Goal: Task Accomplishment & Management: Manage account settings

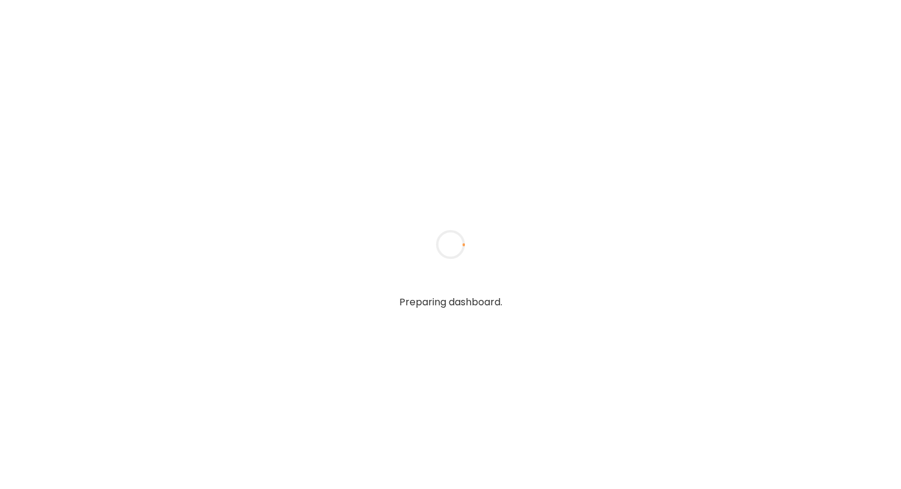
type input "**********"
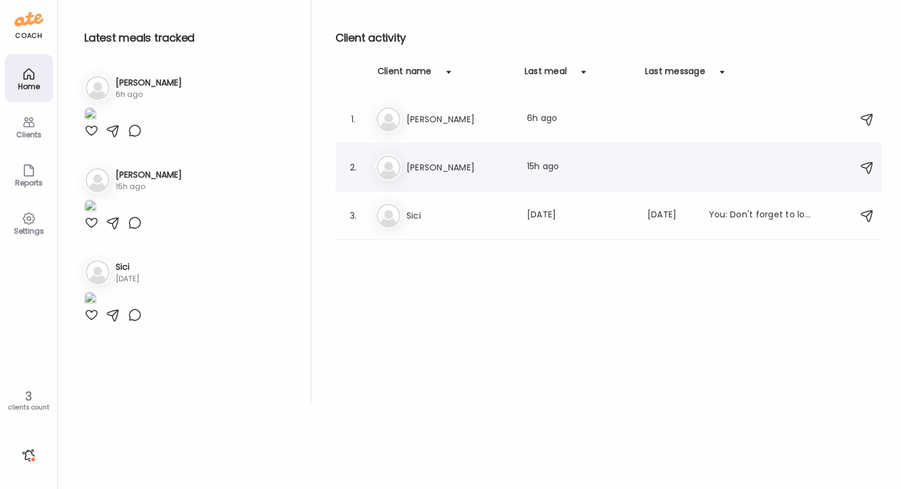
click at [402, 167] on div "[PERSON_NAME] Last meal: 15h ago" at bounding box center [610, 167] width 470 height 27
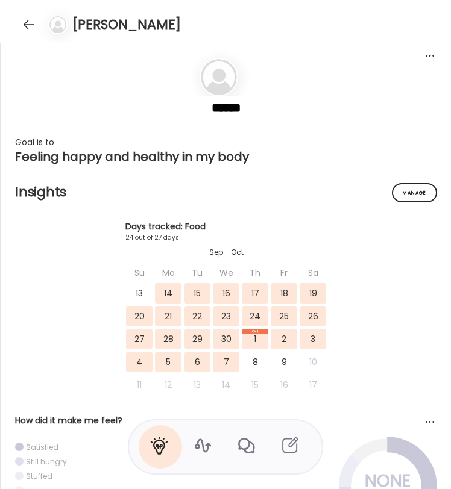
scroll to position [10276, 0]
click at [216, 444] on div at bounding box center [203, 446] width 43 height 43
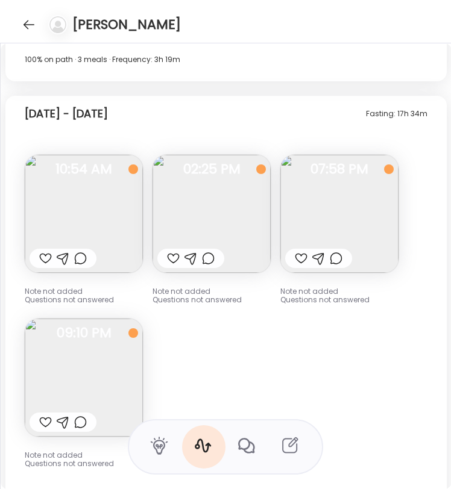
scroll to position [8524, 0]
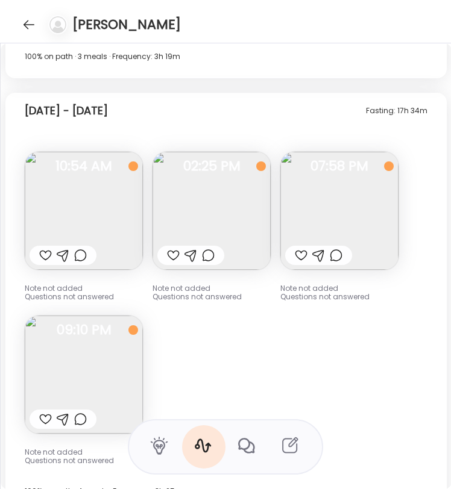
click at [111, 196] on img at bounding box center [84, 211] width 118 height 118
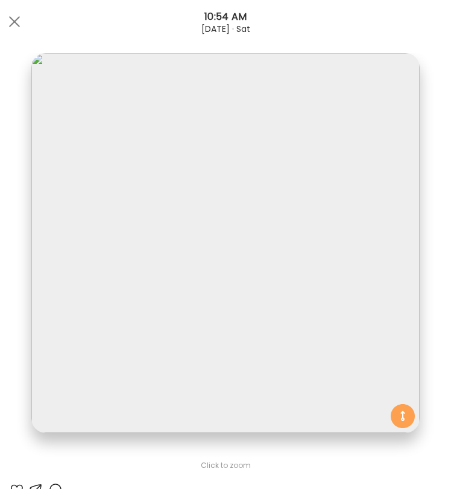
click at [28, 32] on div "[DATE] · Sat" at bounding box center [225, 29] width 451 height 10
click at [19, 28] on div at bounding box center [14, 22] width 24 height 24
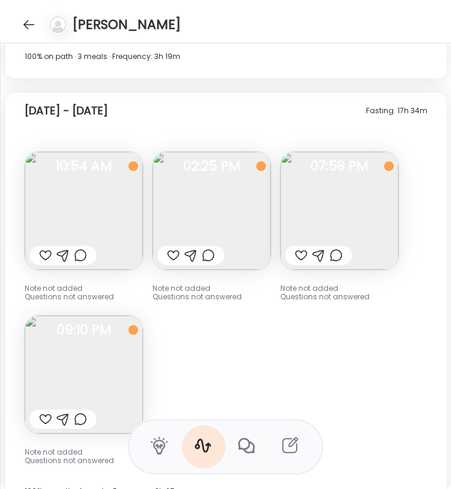
click at [231, 168] on img at bounding box center [211, 211] width 118 height 118
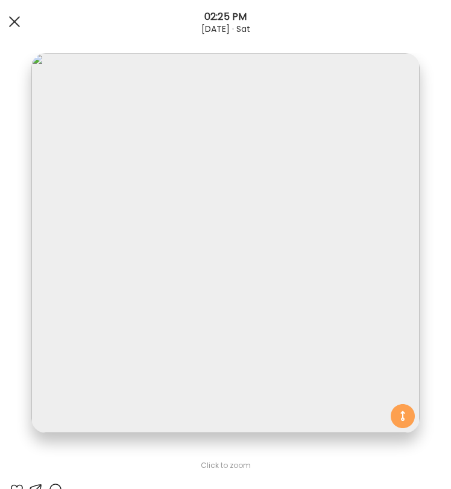
click at [19, 20] on div at bounding box center [14, 22] width 24 height 24
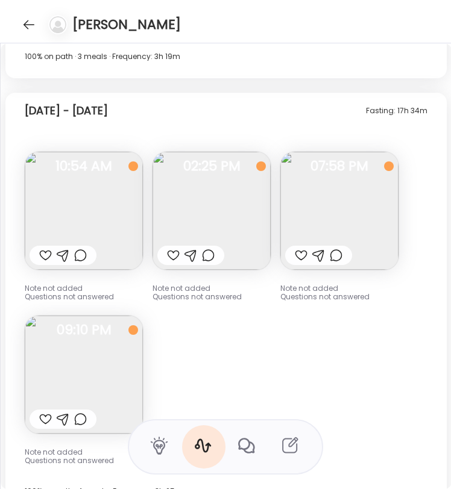
click at [360, 181] on img at bounding box center [339, 211] width 118 height 118
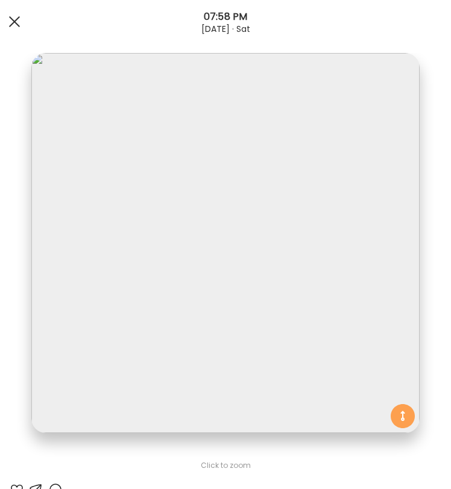
click at [7, 22] on div at bounding box center [14, 22] width 24 height 24
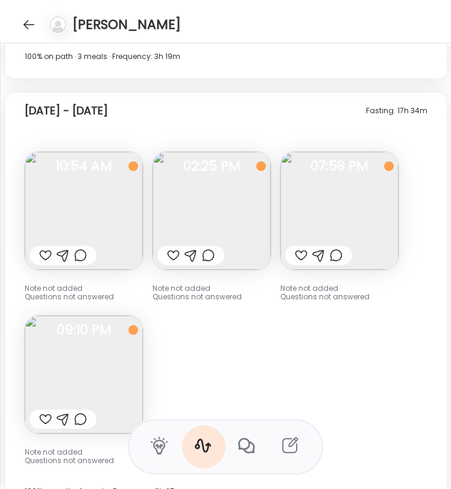
click at [80, 377] on img at bounding box center [84, 375] width 118 height 118
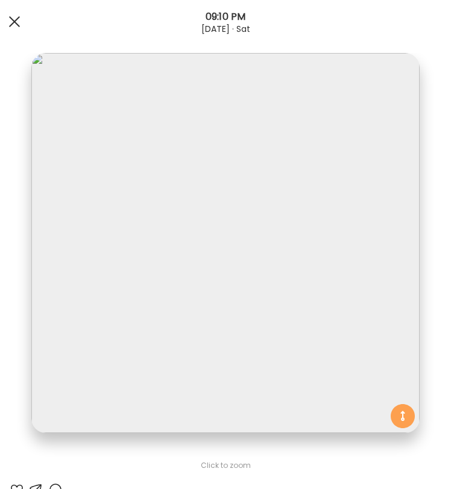
click at [19, 27] on div at bounding box center [14, 22] width 24 height 24
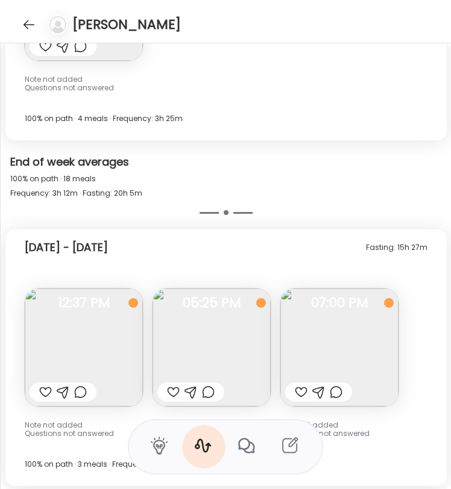
scroll to position [9034, 0]
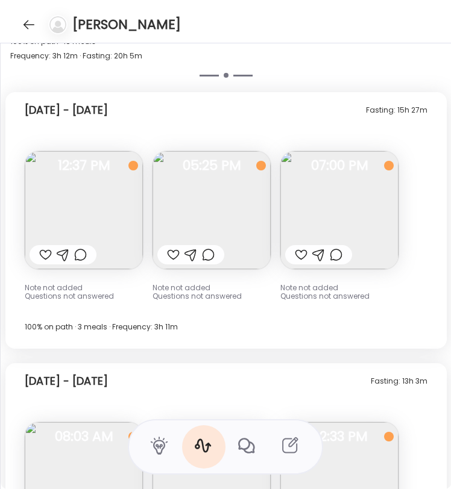
click at [102, 207] on img at bounding box center [84, 210] width 118 height 118
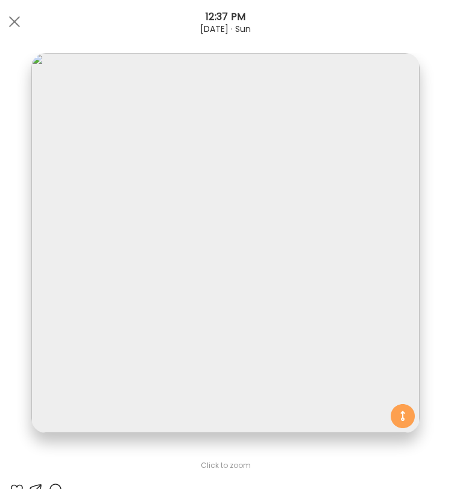
click at [7, 31] on div "[DATE] · Sun" at bounding box center [225, 29] width 451 height 10
click at [25, 25] on div at bounding box center [14, 22] width 24 height 24
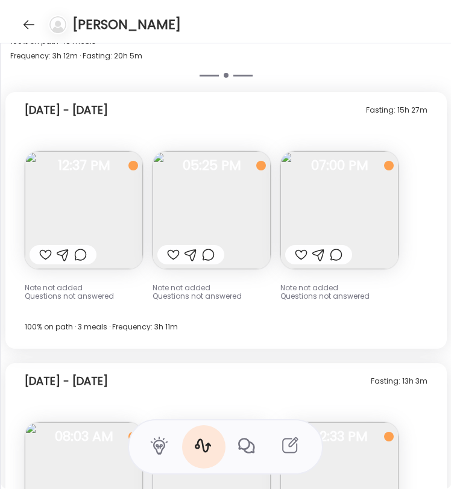
click at [252, 202] on img at bounding box center [211, 210] width 118 height 118
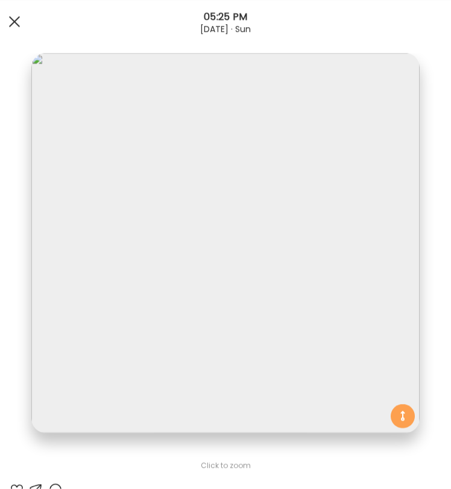
click at [11, 26] on div at bounding box center [14, 22] width 24 height 24
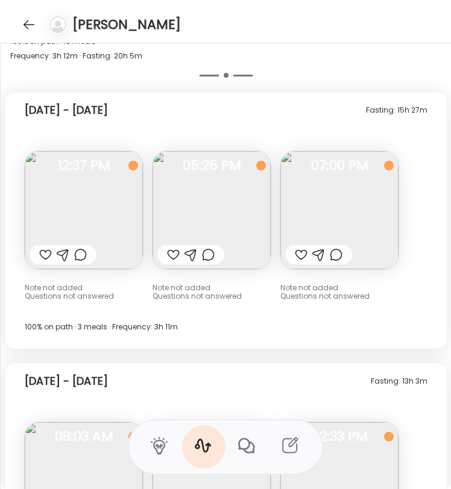
click at [334, 184] on img at bounding box center [339, 210] width 118 height 118
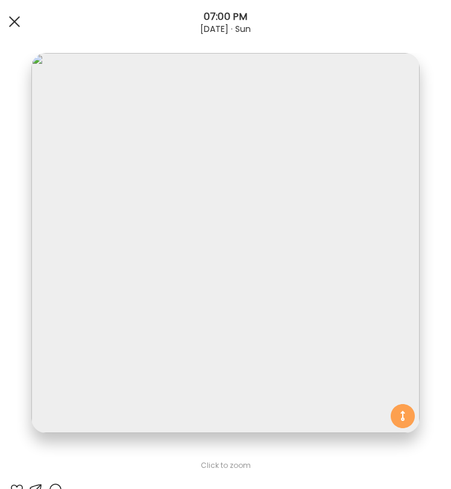
drag, startPoint x: 14, startPoint y: 34, endPoint x: 16, endPoint y: 27, distance: 8.0
click at [14, 34] on div "Ate Coach Dashboard 07:00 PM [DATE] · Sun" at bounding box center [225, 21] width 451 height 43
click at [16, 27] on div at bounding box center [14, 22] width 24 height 24
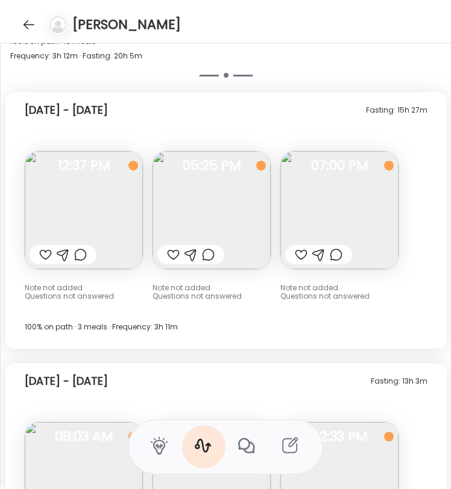
click at [135, 195] on img at bounding box center [84, 210] width 118 height 118
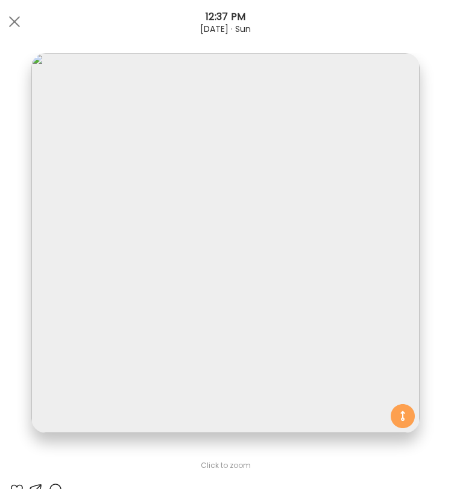
click at [28, 28] on div "[DATE] · Sun" at bounding box center [225, 29] width 451 height 10
click at [22, 26] on div at bounding box center [14, 22] width 24 height 24
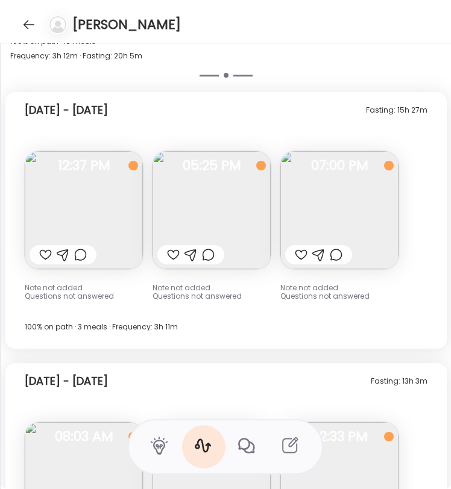
click at [193, 208] on img at bounding box center [211, 210] width 118 height 118
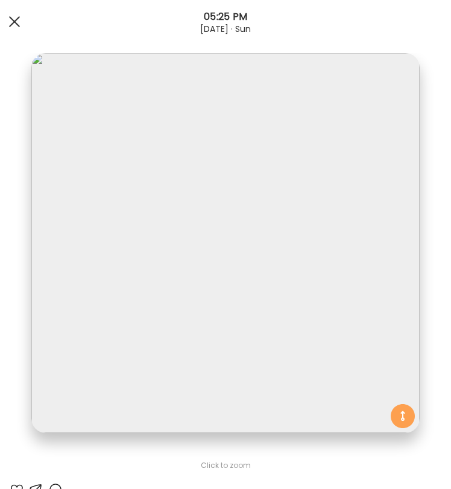
click at [8, 27] on div at bounding box center [14, 22] width 24 height 24
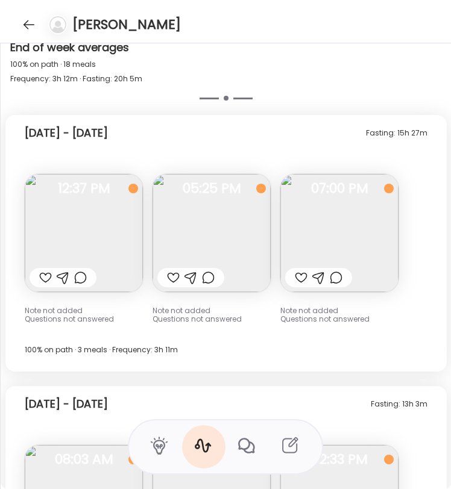
scroll to position [9004, 0]
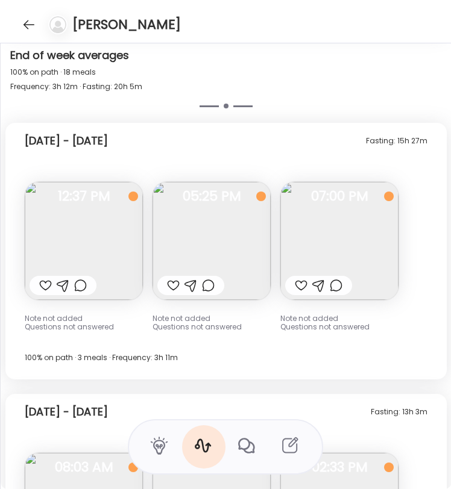
click at [70, 230] on img at bounding box center [84, 241] width 118 height 118
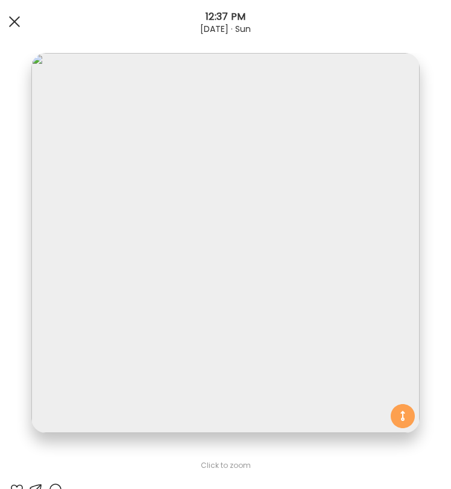
click at [14, 31] on div at bounding box center [14, 22] width 24 height 24
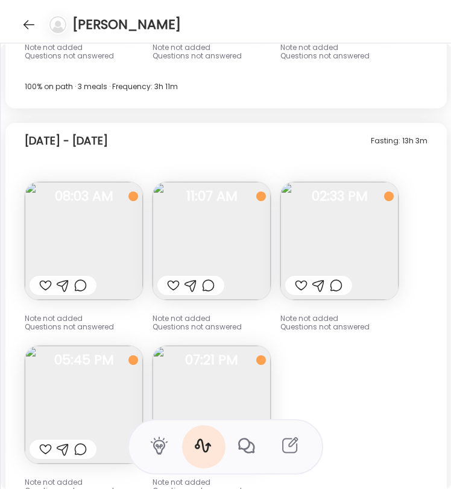
scroll to position [9345, 0]
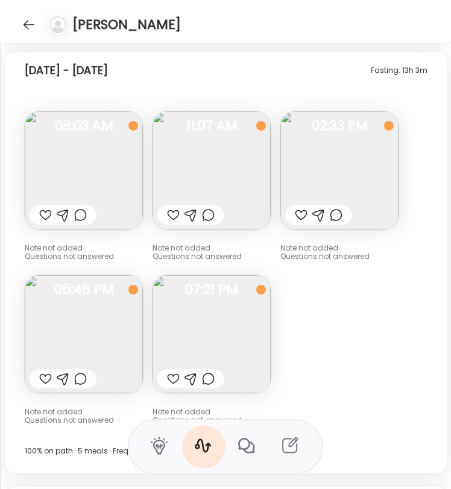
click at [204, 163] on img at bounding box center [211, 170] width 118 height 118
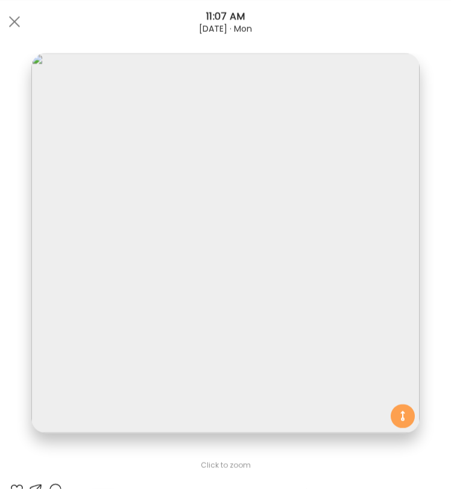
click at [22, 7] on div "Ate Coach Dashboard 11:07 AM [DATE] · Mon" at bounding box center [225, 21] width 451 height 43
click at [19, 12] on div at bounding box center [14, 22] width 24 height 24
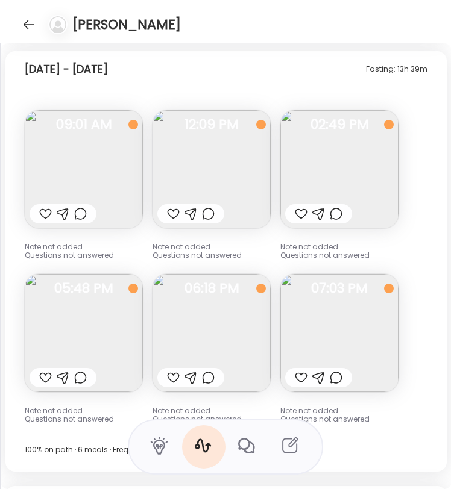
scroll to position [9782, 0]
click at [79, 146] on img at bounding box center [84, 169] width 118 height 118
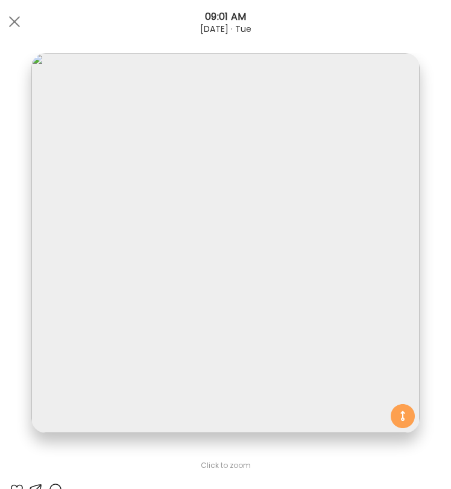
drag, startPoint x: 21, startPoint y: 23, endPoint x: 40, endPoint y: 30, distance: 20.4
click at [21, 23] on div at bounding box center [14, 22] width 24 height 24
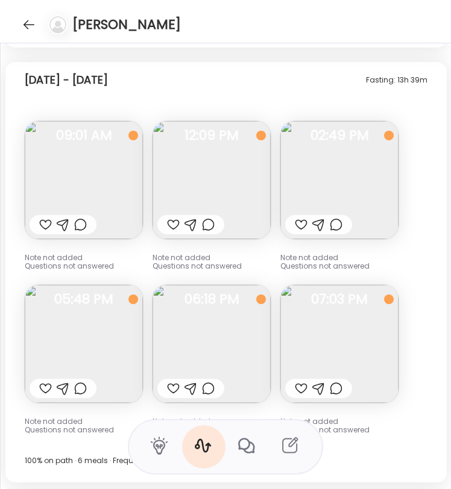
scroll to position [9772, 0]
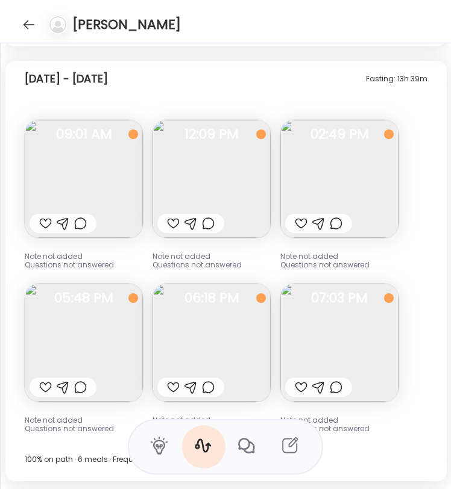
click at [164, 169] on img at bounding box center [211, 179] width 118 height 118
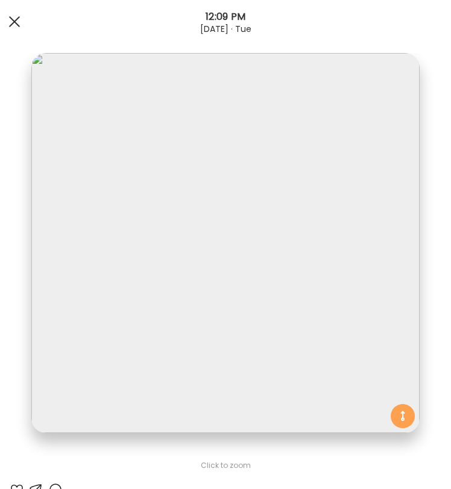
click at [17, 22] on div at bounding box center [14, 22] width 24 height 24
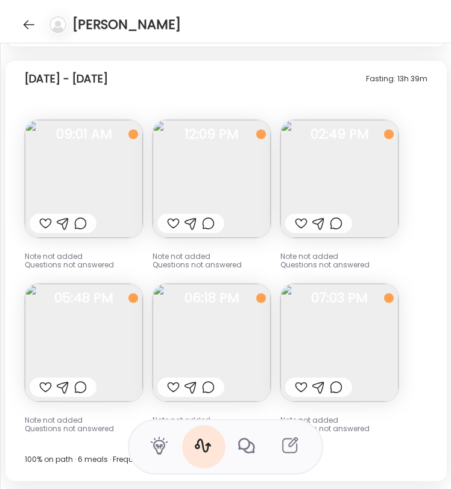
click at [346, 165] on img at bounding box center [339, 179] width 118 height 118
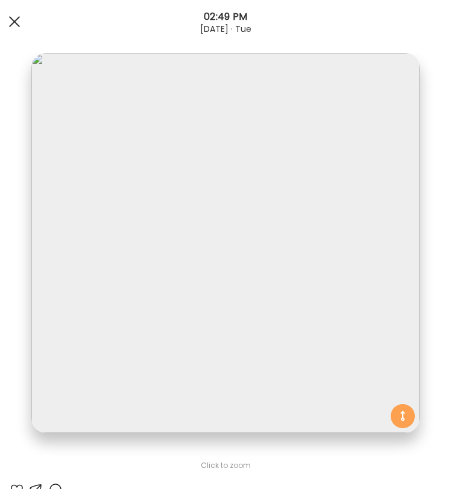
click at [23, 23] on div at bounding box center [14, 22] width 24 height 24
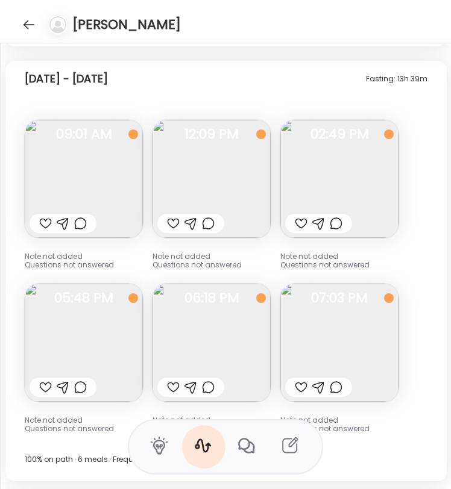
click at [77, 378] on div at bounding box center [63, 387] width 67 height 19
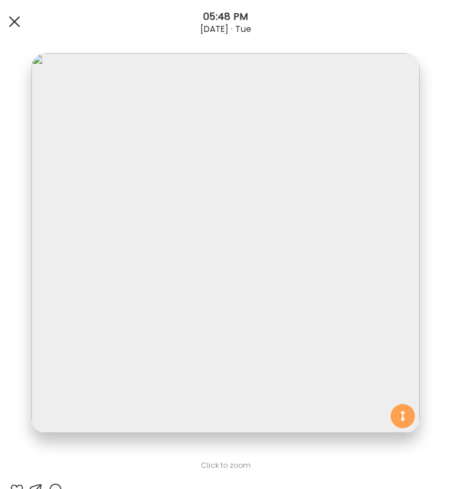
click at [20, 19] on div at bounding box center [14, 22] width 24 height 24
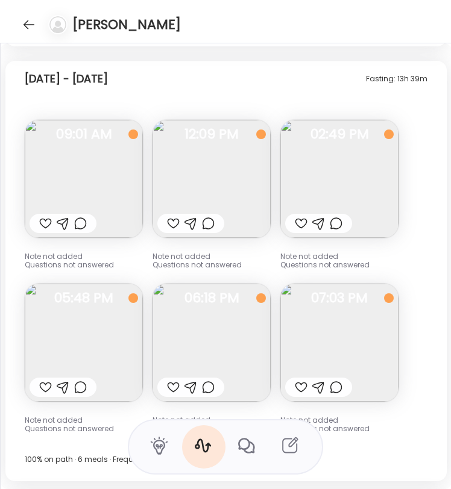
click at [241, 307] on img at bounding box center [211, 343] width 118 height 118
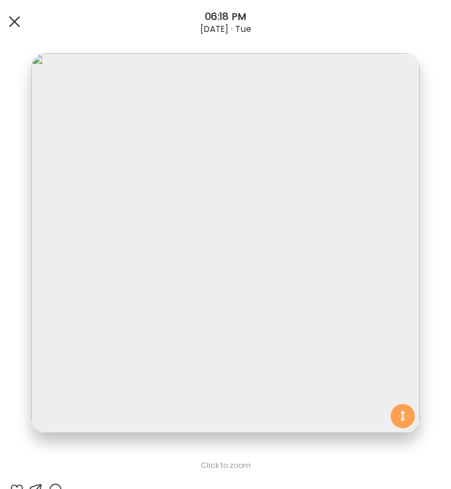
click at [20, 20] on div at bounding box center [14, 22] width 24 height 24
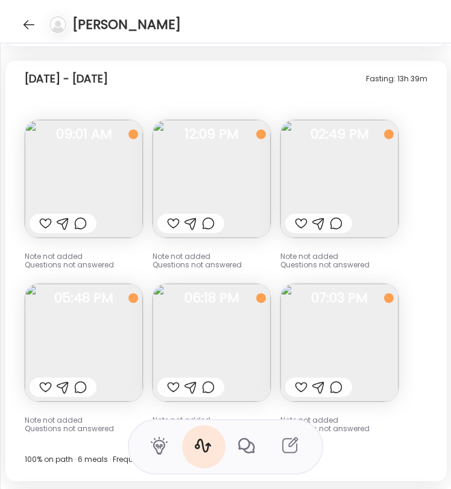
click at [353, 349] on img at bounding box center [339, 343] width 118 height 118
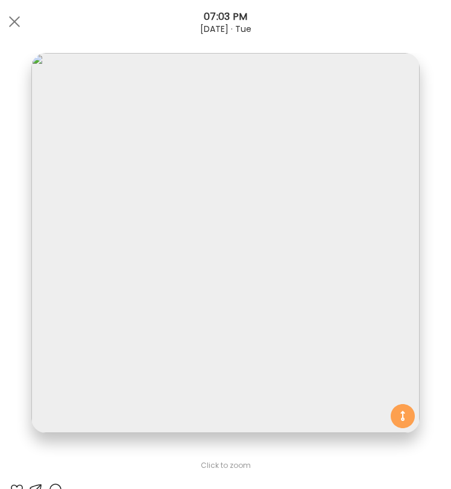
click at [27, 13] on div "07:03 PM" at bounding box center [225, 17] width 451 height 14
click at [25, 16] on div at bounding box center [14, 22] width 24 height 24
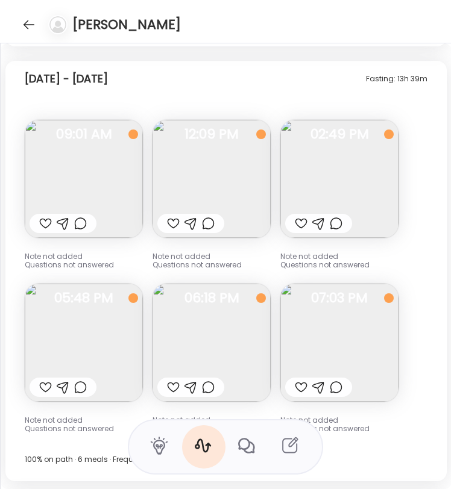
click at [95, 169] on img at bounding box center [84, 179] width 118 height 118
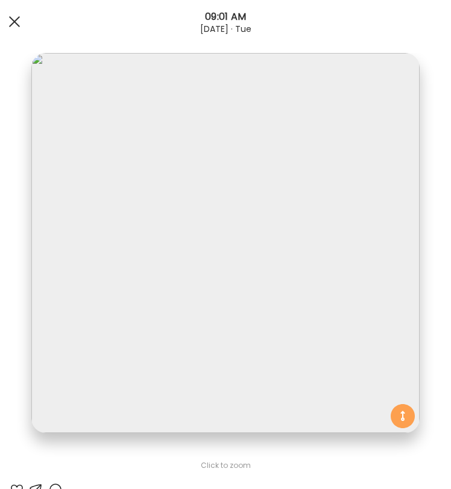
click at [12, 17] on div at bounding box center [14, 22] width 24 height 24
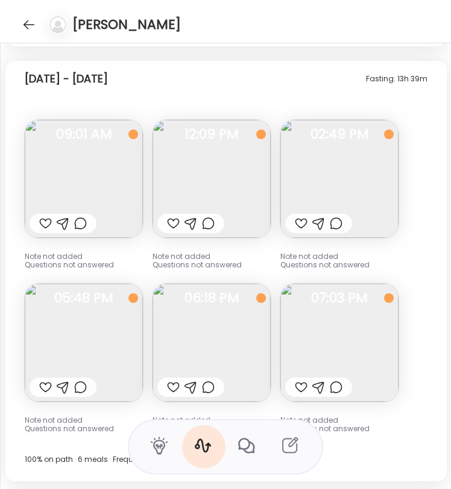
click at [308, 168] on img at bounding box center [339, 179] width 118 height 118
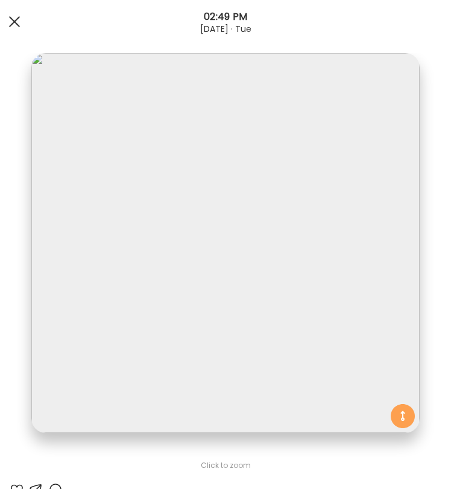
click at [13, 23] on span at bounding box center [14, 21] width 11 height 11
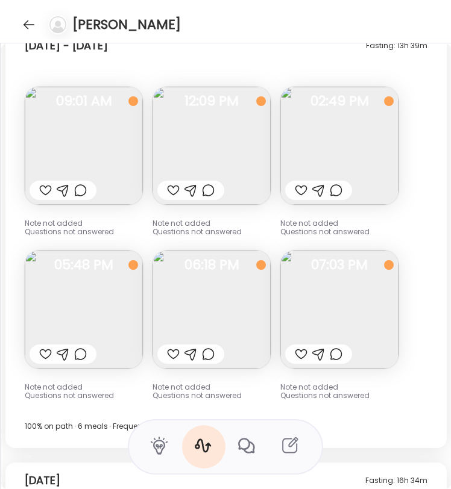
scroll to position [9811, 0]
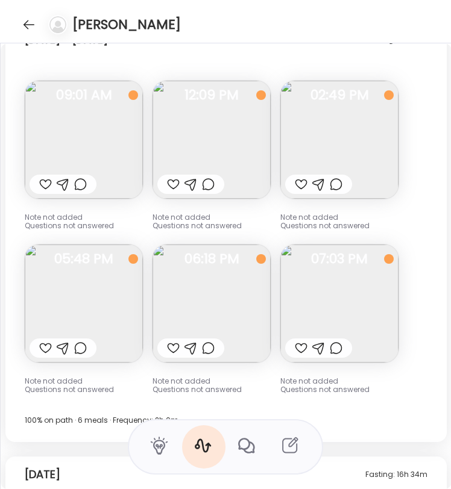
click at [90, 267] on img at bounding box center [84, 304] width 118 height 118
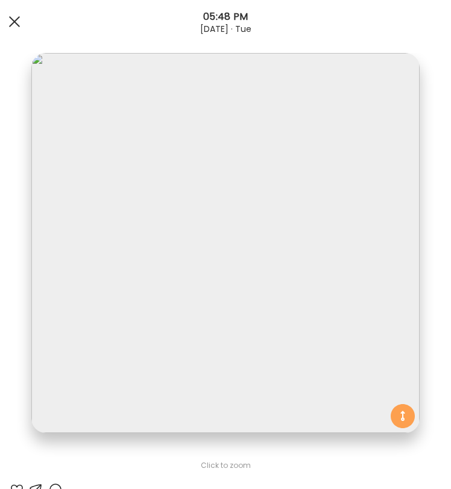
click at [21, 23] on div at bounding box center [14, 22] width 24 height 24
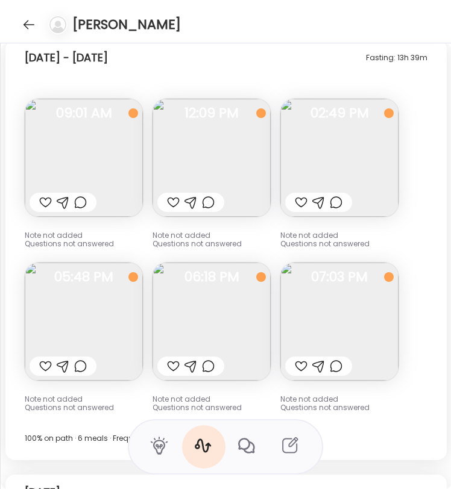
scroll to position [9802, 0]
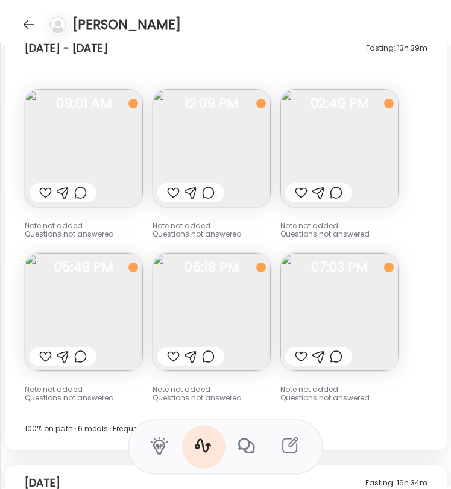
click at [314, 149] on img at bounding box center [339, 148] width 118 height 118
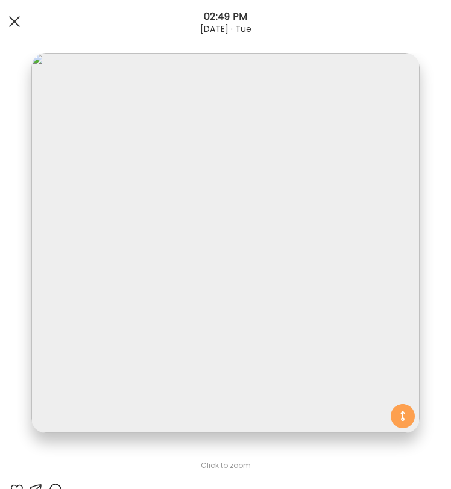
click at [12, 18] on div at bounding box center [14, 22] width 24 height 24
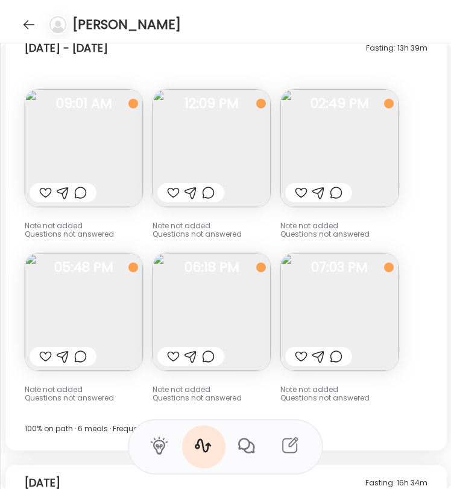
click at [361, 140] on img at bounding box center [339, 148] width 118 height 118
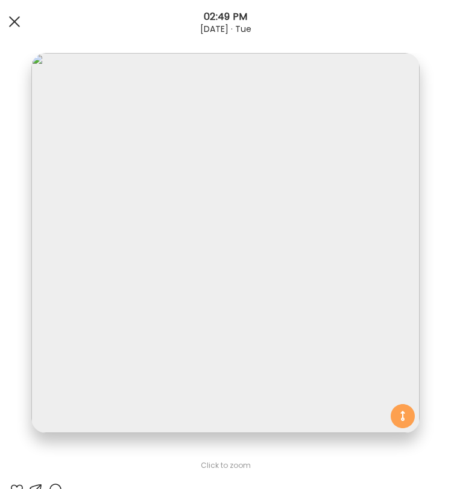
click at [19, 17] on span at bounding box center [14, 21] width 11 height 11
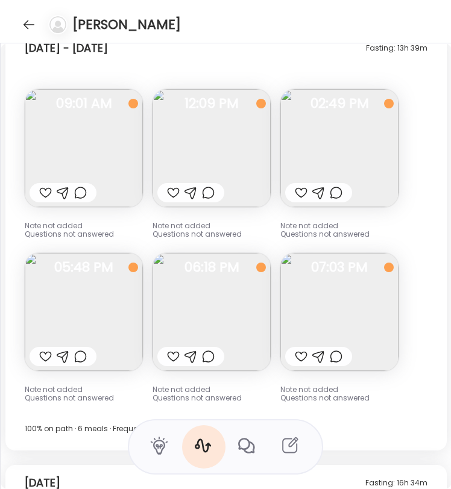
click at [201, 319] on img at bounding box center [211, 312] width 118 height 118
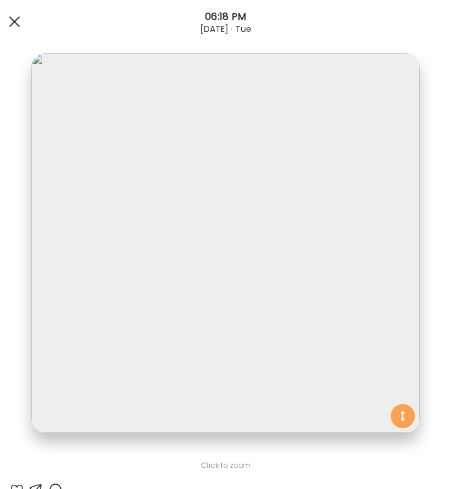
click at [7, 20] on div at bounding box center [14, 22] width 24 height 24
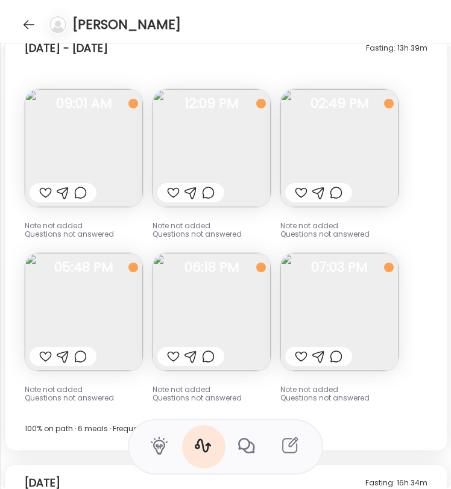
click at [337, 304] on img at bounding box center [339, 312] width 118 height 118
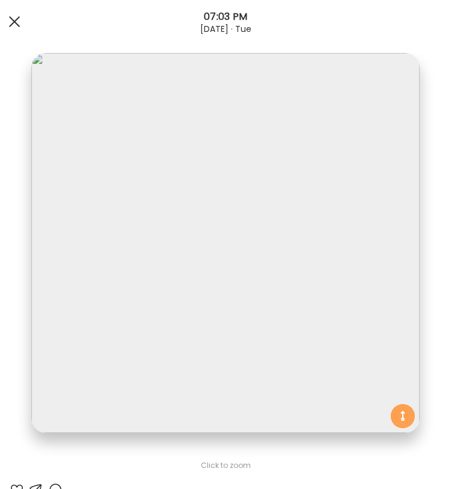
click at [5, 22] on div at bounding box center [14, 22] width 24 height 24
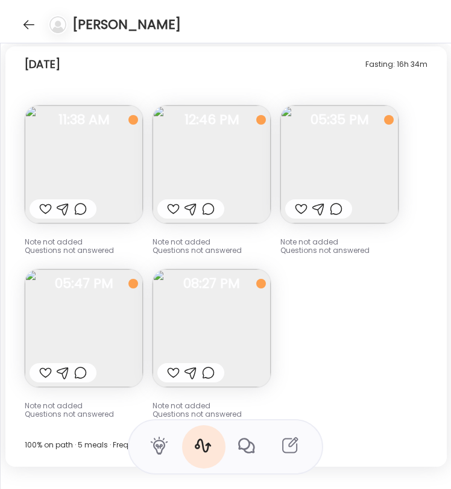
scroll to position [10214, 0]
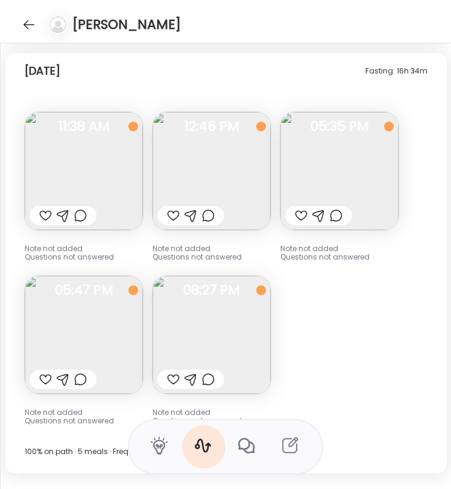
click at [77, 151] on img at bounding box center [84, 171] width 118 height 118
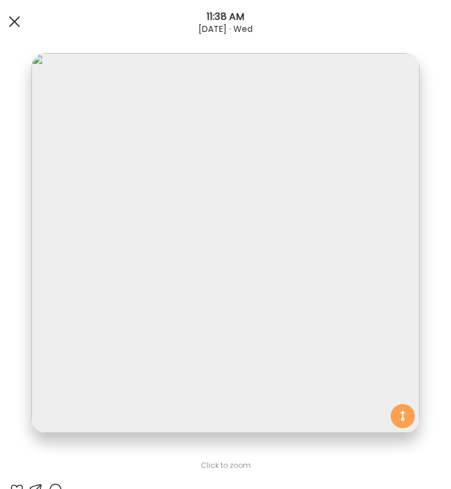
click at [23, 27] on div at bounding box center [14, 22] width 24 height 24
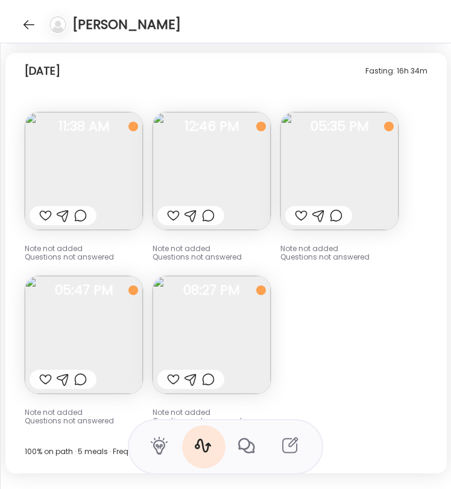
click at [222, 149] on img at bounding box center [211, 171] width 118 height 118
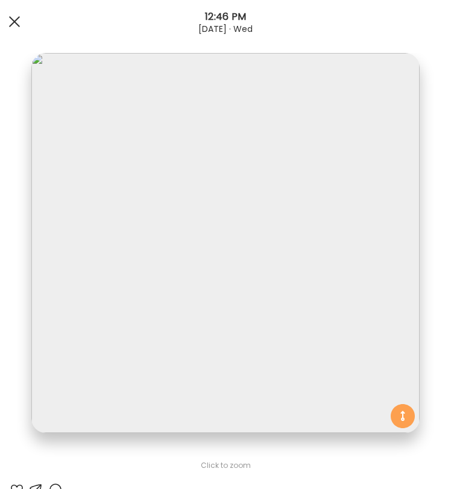
click at [9, 28] on div at bounding box center [14, 22] width 24 height 24
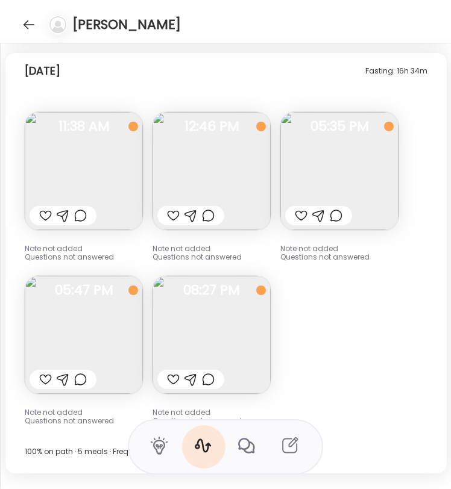
click at [340, 160] on img at bounding box center [339, 171] width 118 height 118
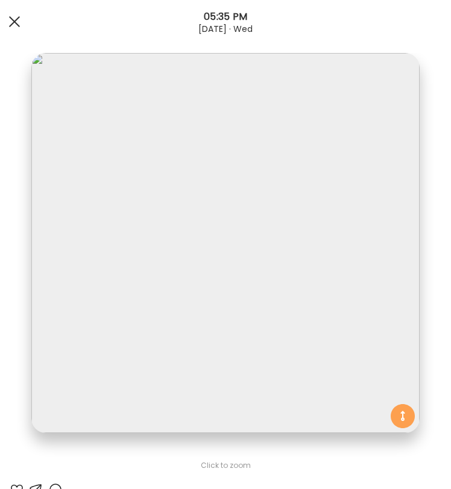
click at [14, 22] on span at bounding box center [14, 21] width 11 height 11
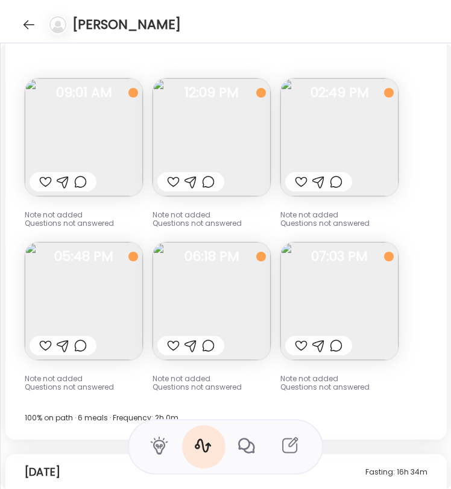
scroll to position [9808, 0]
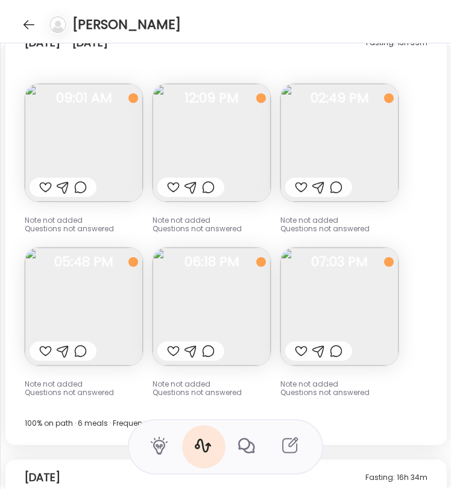
click at [220, 136] on img at bounding box center [211, 143] width 118 height 118
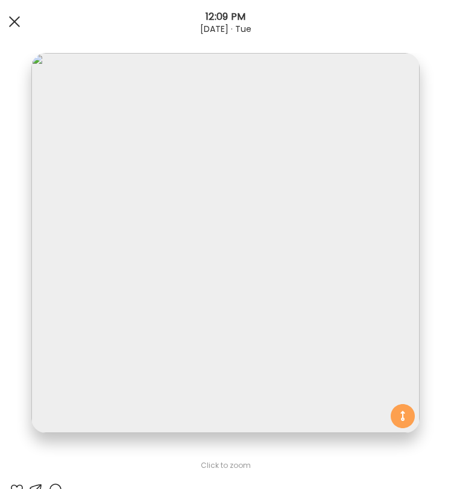
click at [5, 28] on div at bounding box center [14, 22] width 24 height 24
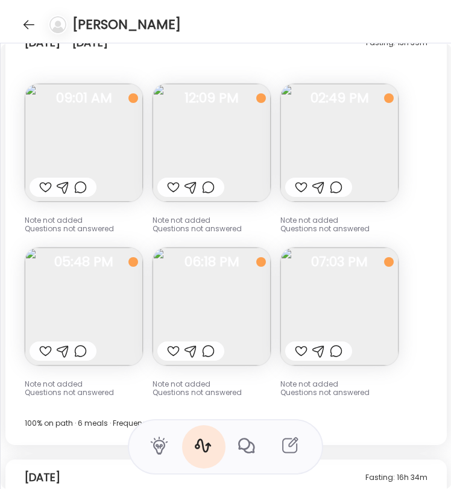
click at [236, 135] on img at bounding box center [211, 143] width 118 height 118
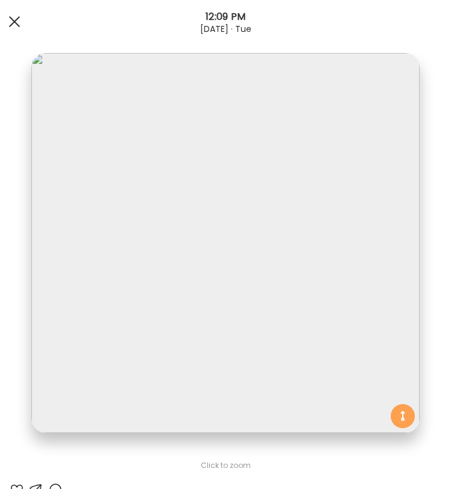
click at [20, 23] on div at bounding box center [14, 22] width 24 height 24
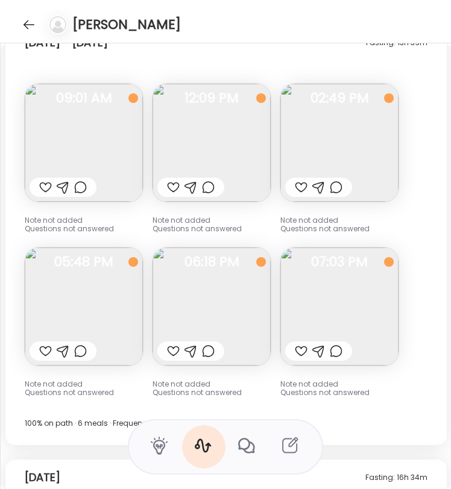
click at [100, 129] on img at bounding box center [84, 143] width 118 height 118
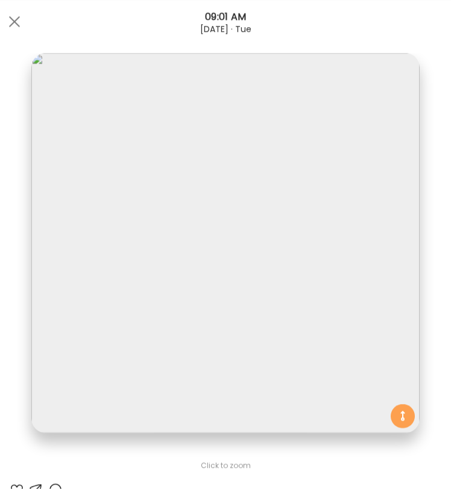
click at [17, 34] on div "Ate Coach Dashboard 09:01 AM [DATE] · Tue" at bounding box center [225, 21] width 451 height 43
click at [19, 32] on div at bounding box center [14, 22] width 24 height 24
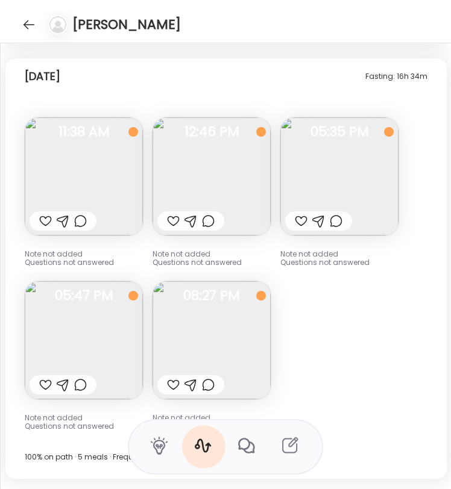
scroll to position [10208, 0]
click at [72, 161] on img at bounding box center [84, 177] width 118 height 118
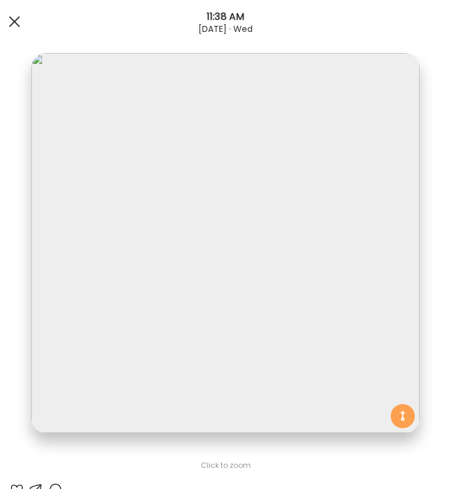
click at [20, 29] on div at bounding box center [14, 22] width 24 height 24
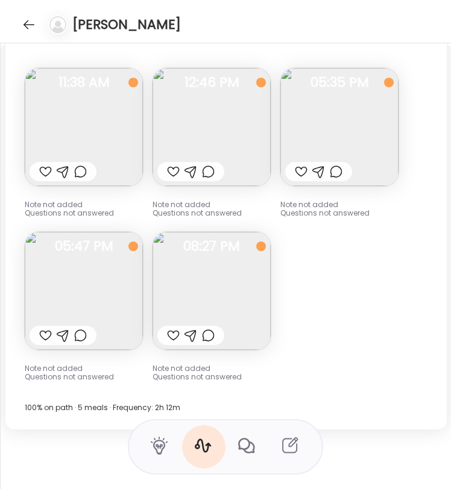
scroll to position [10254, 0]
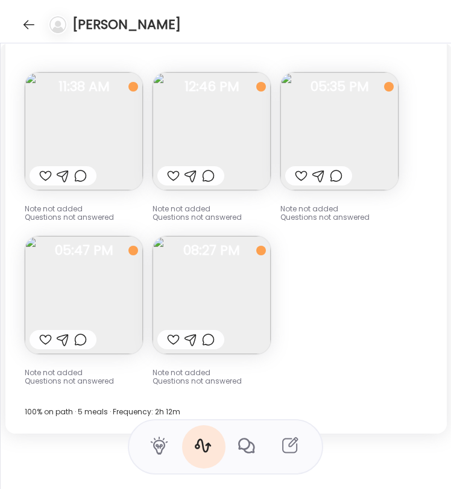
click at [104, 123] on img at bounding box center [84, 131] width 118 height 118
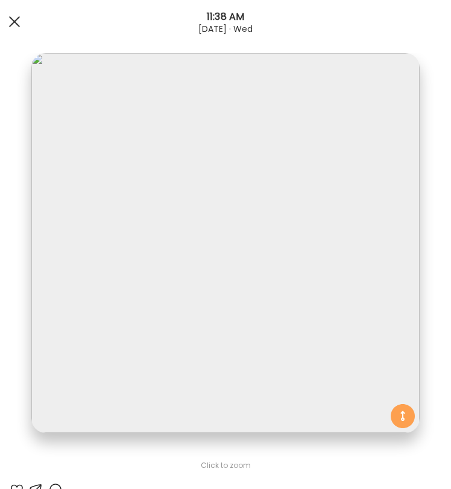
click at [10, 27] on span at bounding box center [14, 21] width 11 height 11
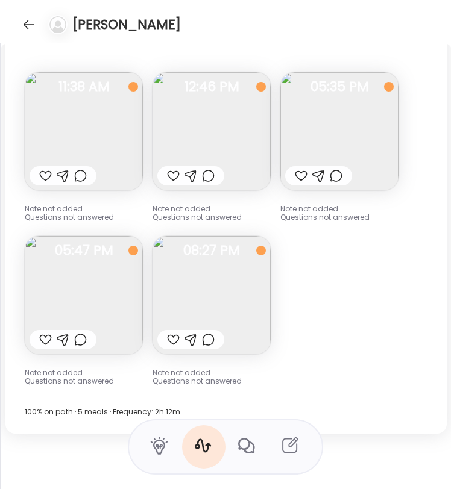
click at [175, 123] on img at bounding box center [211, 131] width 118 height 118
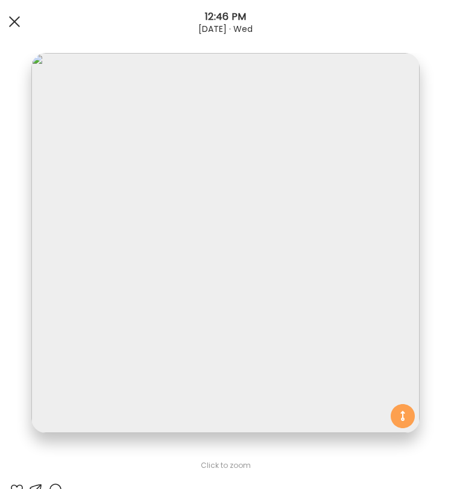
scroll to position [0, 0]
click at [12, 14] on div at bounding box center [14, 22] width 24 height 24
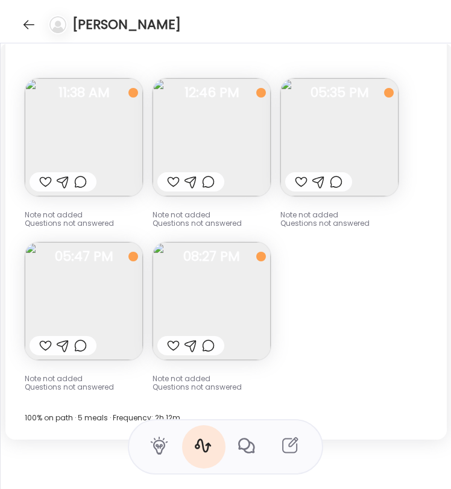
scroll to position [10247, 0]
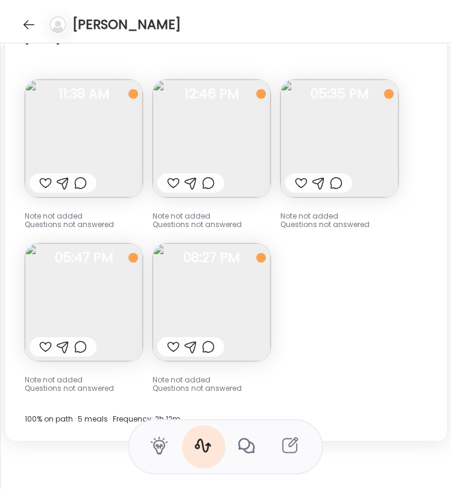
click at [213, 135] on img at bounding box center [211, 139] width 118 height 118
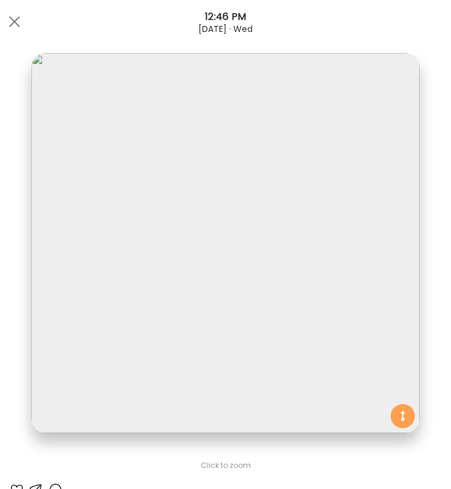
click at [12, 23] on div at bounding box center [14, 22] width 24 height 24
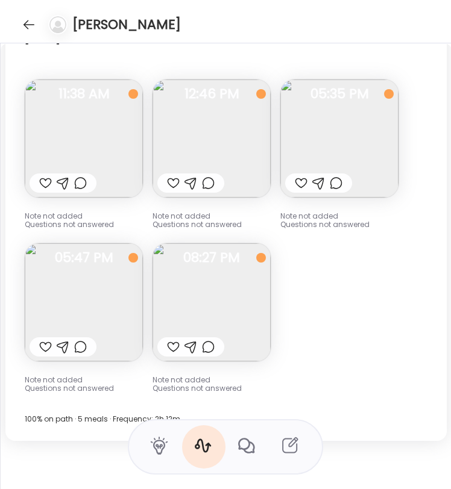
click at [364, 130] on img at bounding box center [339, 139] width 118 height 118
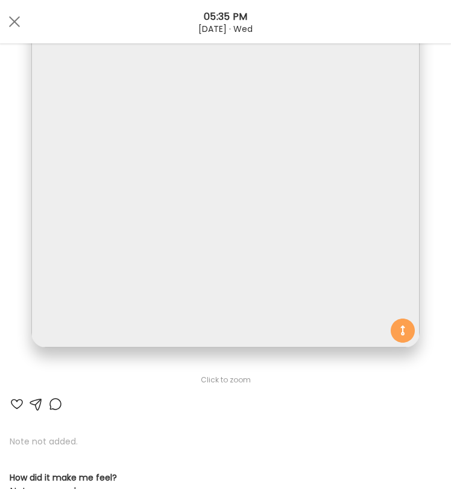
scroll to position [83, 0]
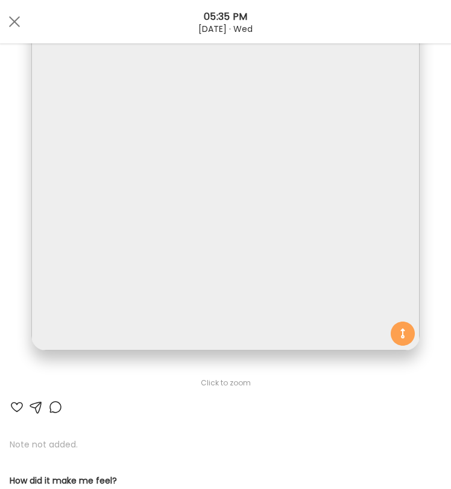
click at [273, 155] on img at bounding box center [225, 160] width 388 height 380
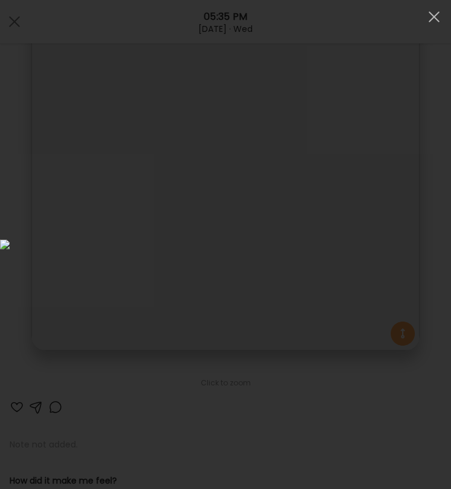
click at [446, 18] on div at bounding box center [225, 244] width 451 height 489
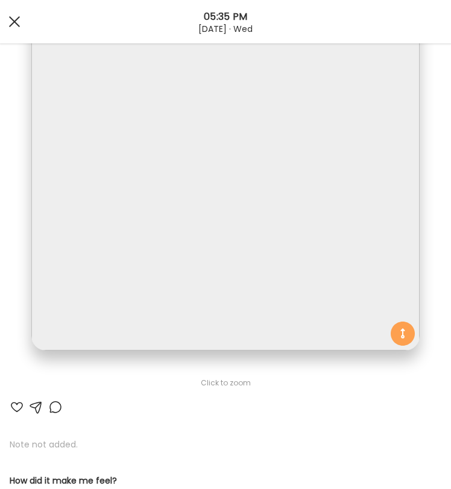
click at [19, 24] on div at bounding box center [14, 22] width 24 height 24
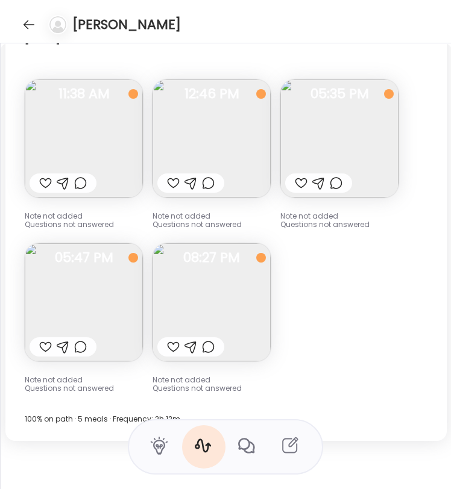
click at [116, 304] on img at bounding box center [84, 302] width 118 height 118
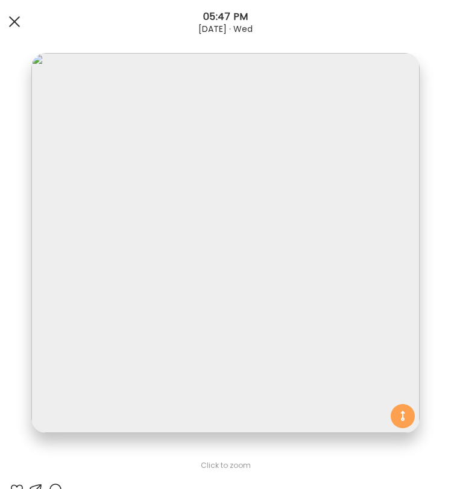
click at [4, 28] on div at bounding box center [14, 22] width 24 height 24
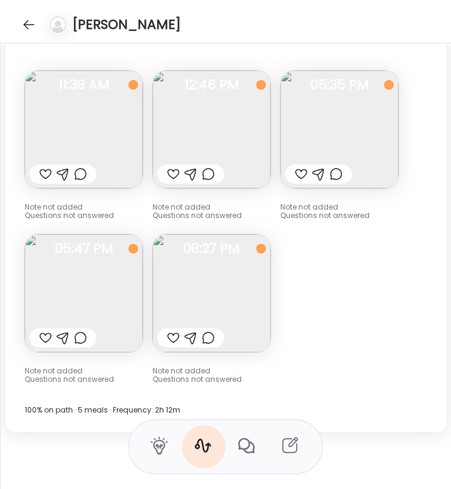
scroll to position [10262, 0]
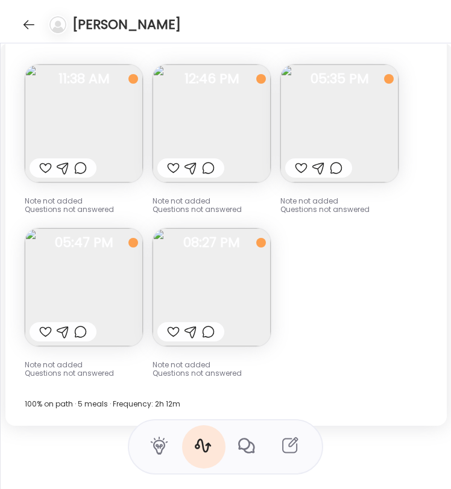
click at [218, 276] on img at bounding box center [211, 287] width 118 height 118
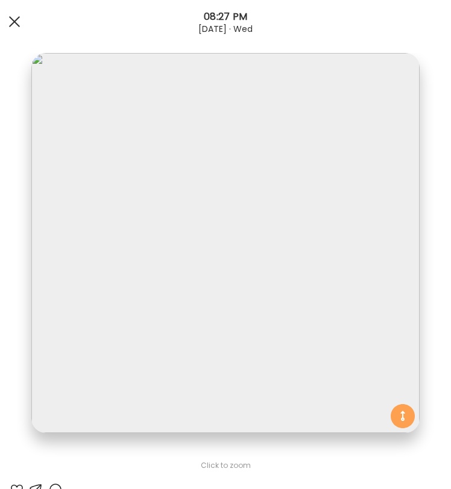
click at [22, 30] on div at bounding box center [14, 22] width 24 height 24
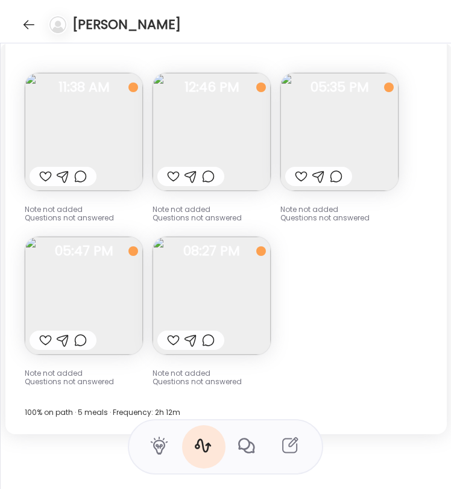
scroll to position [10249, 0]
